Goal: Find specific page/section: Find specific page/section

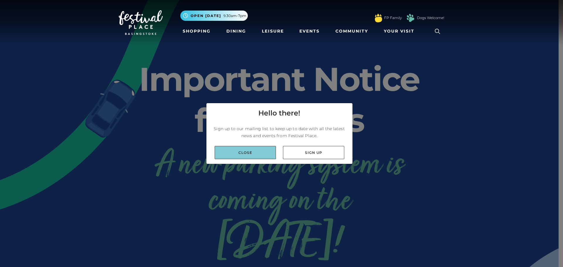
click at [240, 149] on link "Close" at bounding box center [244, 152] width 61 height 13
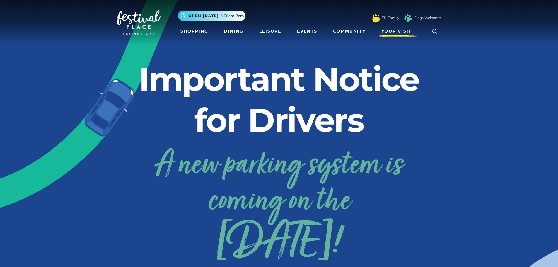
click at [399, 28] on link "Your Visit" at bounding box center [398, 31] width 38 height 11
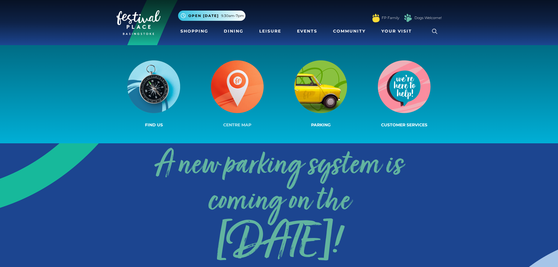
click at [240, 91] on img at bounding box center [237, 86] width 53 height 53
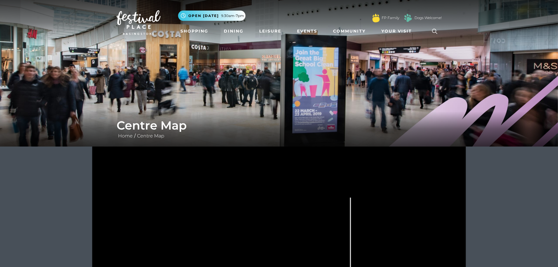
drag, startPoint x: 444, startPoint y: 82, endPoint x: 367, endPoint y: 78, distance: 77.2
click at [369, 78] on img at bounding box center [279, 73] width 558 height 147
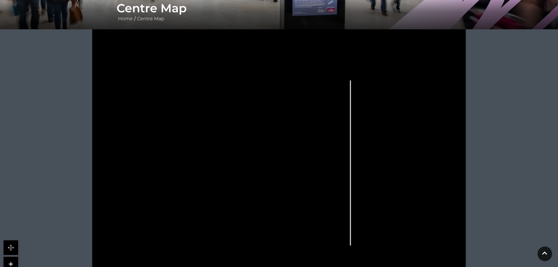
scroll to position [176, 0]
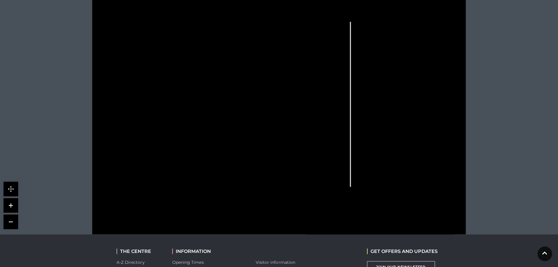
drag, startPoint x: 263, startPoint y: 102, endPoint x: 263, endPoint y: 90, distance: 12.3
click at [263, 90] on icon at bounding box center [279, 103] width 469 height 264
drag, startPoint x: 194, startPoint y: 190, endPoint x: 199, endPoint y: 141, distance: 49.2
click at [197, 146] on icon at bounding box center [279, 103] width 469 height 264
click at [211, 101] on rect at bounding box center [204, 100] width 14 height 4
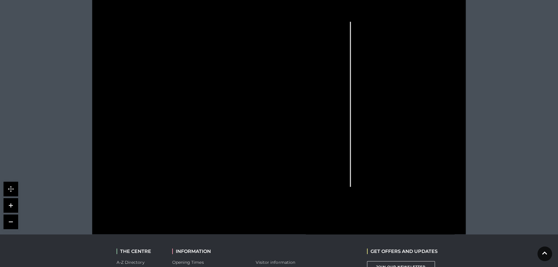
click at [208, 104] on rect at bounding box center [210, 106] width 27 height 8
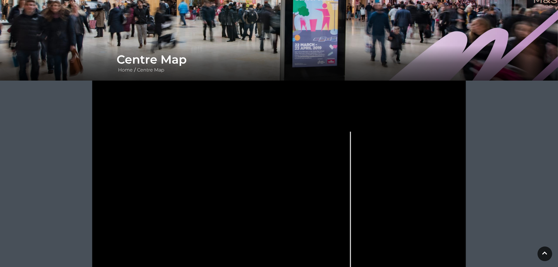
scroll to position [0, 0]
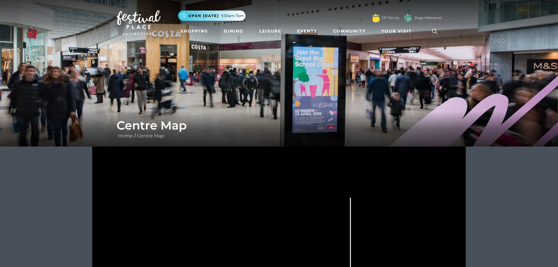
click at [430, 29] on icon at bounding box center [434, 31] width 9 height 9
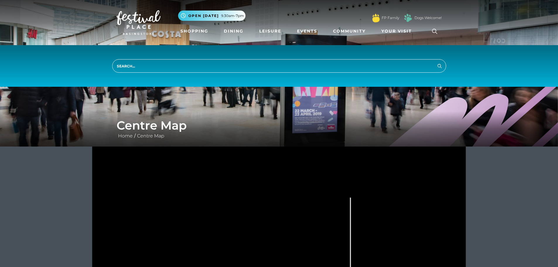
click at [240, 66] on input "search" at bounding box center [279, 65] width 334 height 13
type input "sosterini"
click at [436, 62] on button "Search" at bounding box center [439, 65] width 7 height 7
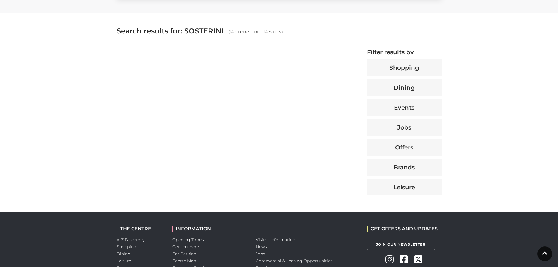
scroll to position [88, 0]
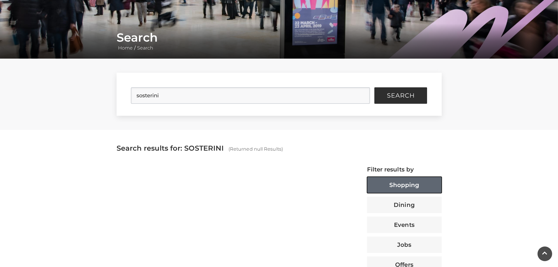
click at [406, 189] on button "Shopping" at bounding box center [404, 185] width 75 height 16
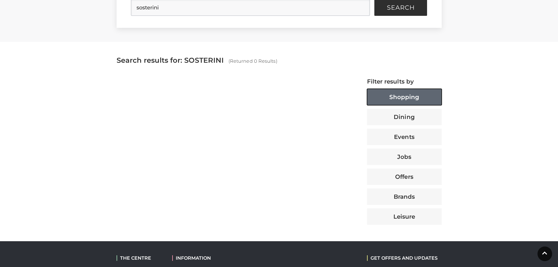
scroll to position [59, 0]
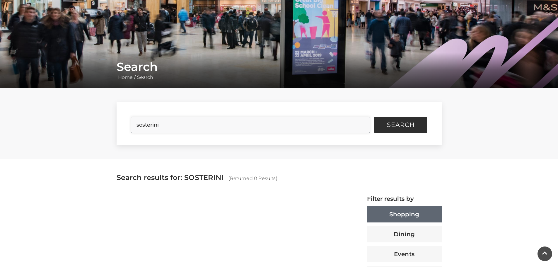
click at [365, 125] on input "sosterini" at bounding box center [250, 125] width 239 height 16
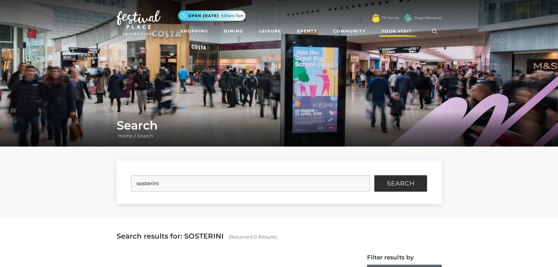
click at [399, 26] on link "Your Visit" at bounding box center [398, 31] width 38 height 11
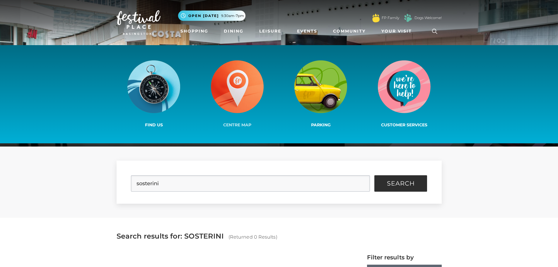
click at [221, 98] on img at bounding box center [237, 86] width 53 height 53
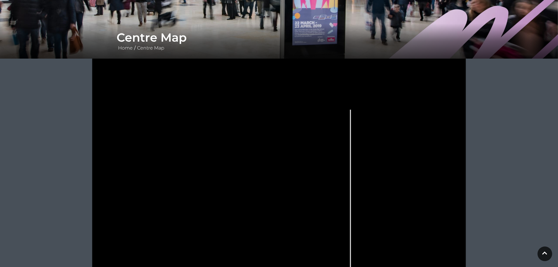
scroll to position [176, 0]
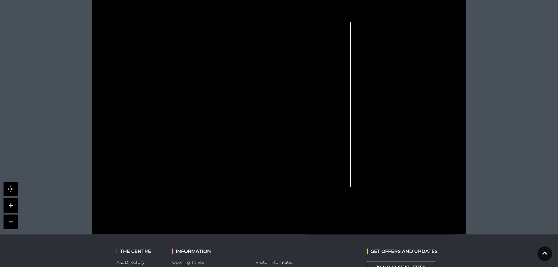
drag, startPoint x: 197, startPoint y: 105, endPoint x: 215, endPoint y: 106, distance: 17.9
click at [215, 106] on rect at bounding box center [210, 106] width 27 height 8
drag, startPoint x: 216, startPoint y: 105, endPoint x: 209, endPoint y: 106, distance: 7.3
click at [209, 106] on icon at bounding box center [279, 103] width 469 height 264
click at [209, 106] on rect at bounding box center [210, 106] width 27 height 8
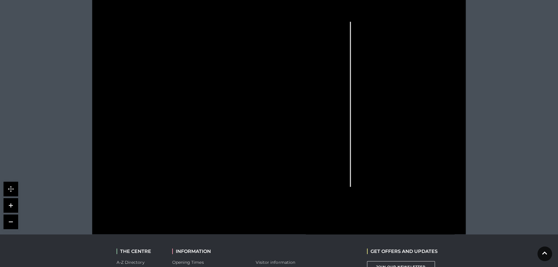
click at [207, 106] on rect at bounding box center [210, 106] width 27 height 8
click at [210, 128] on rect at bounding box center [204, 127] width 15 height 4
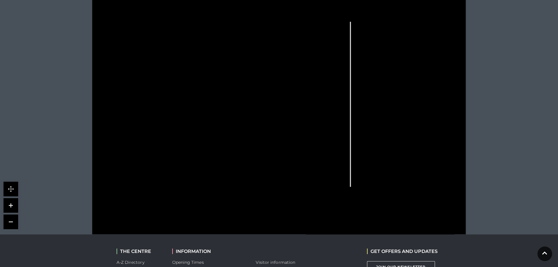
click at [10, 202] on link at bounding box center [11, 205] width 15 height 15
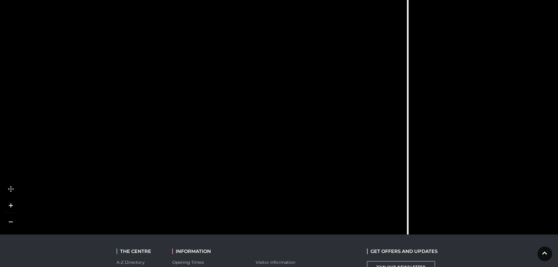
click at [10, 202] on link at bounding box center [11, 205] width 15 height 15
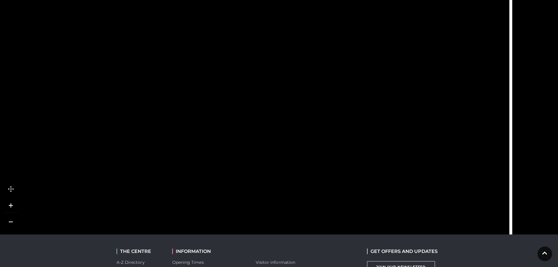
click at [10, 202] on link at bounding box center [11, 205] width 15 height 15
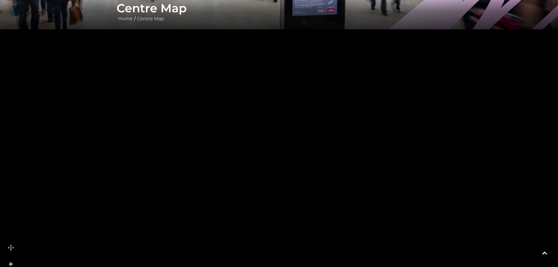
scroll to position [234, 0]
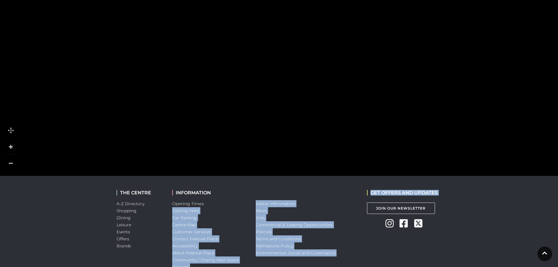
drag, startPoint x: 241, startPoint y: 197, endPoint x: 369, endPoint y: 201, distance: 127.8
click at [369, 201] on div "THE CENTRE A-Z Directory Shopping Dining Leisure Events Offers Brands INFORMATI…" at bounding box center [279, 230] width 334 height 109
drag, startPoint x: 241, startPoint y: 156, endPoint x: 511, endPoint y: 162, distance: 269.6
click at [472, 161] on tspan "Aray Jewellery" at bounding box center [472, 161] width 0 height 0
drag, startPoint x: 299, startPoint y: 89, endPoint x: 336, endPoint y: 108, distance: 41.8
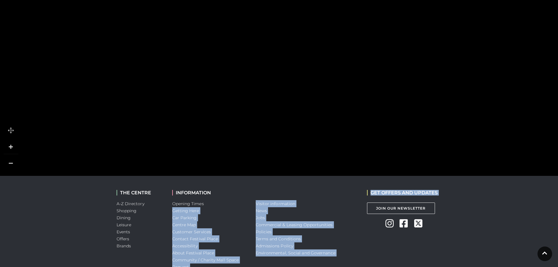
click at [336, 108] on icon at bounding box center [326, 112] width 23 height 23
drag, startPoint x: 217, startPoint y: 83, endPoint x: 244, endPoint y: 87, distance: 27.0
click at [244, 87] on rect at bounding box center [282, 89] width 130 height 39
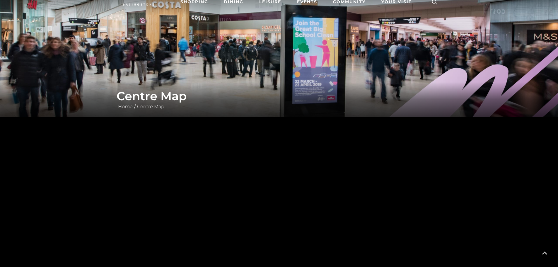
scroll to position [0, 0]
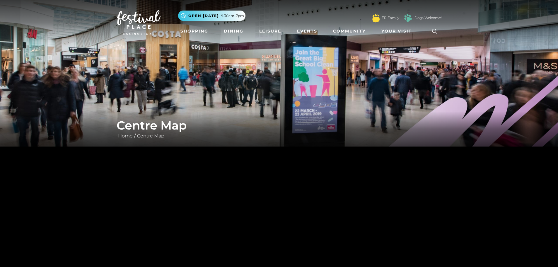
click at [433, 31] on icon at bounding box center [434, 31] width 9 height 9
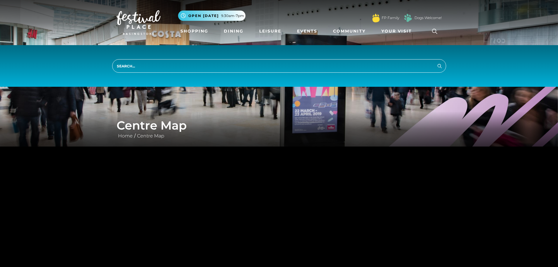
click at [265, 67] on input "search" at bounding box center [279, 65] width 334 height 13
type input "sostrene"
click at [436, 62] on button "Search" at bounding box center [439, 65] width 7 height 7
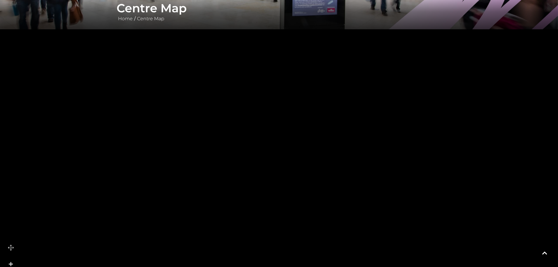
scroll to position [176, 0]
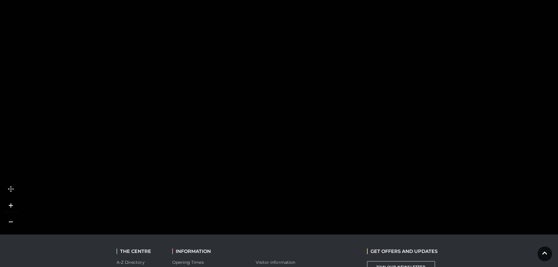
drag, startPoint x: 229, startPoint y: 147, endPoint x: 237, endPoint y: 121, distance: 27.9
click at [237, 121] on icon at bounding box center [239, 120] width 7 height 7
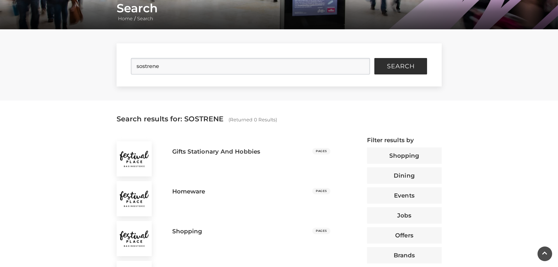
scroll to position [176, 0]
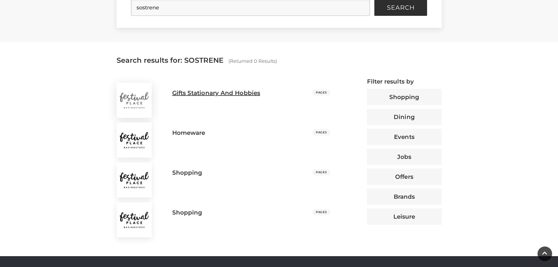
click at [230, 89] on h3 "Gifts Stationary And Hobbies" at bounding box center [216, 92] width 88 height 7
